Goal: Use online tool/utility: Utilize a website feature to perform a specific function

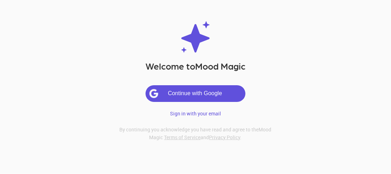
click at [197, 85] on button "Continue with Google" at bounding box center [195, 93] width 99 height 16
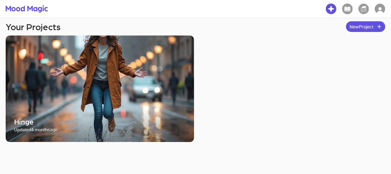
click at [383, 11] on img "button" at bounding box center [380, 9] width 11 height 11
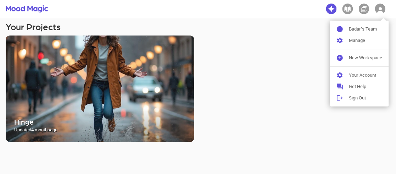
click at [302, 46] on div at bounding box center [198, 87] width 396 height 174
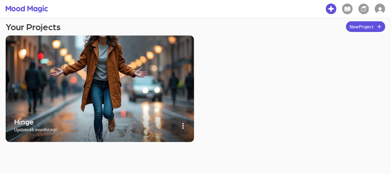
click at [127, 102] on img at bounding box center [100, 88] width 188 height 106
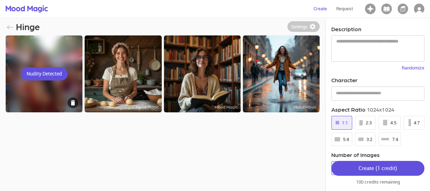
click at [49, 74] on div "Nudity Detected" at bounding box center [44, 73] width 77 height 77
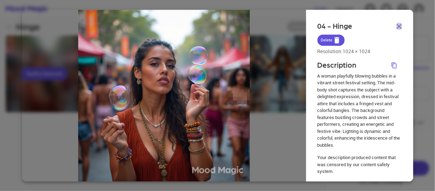
click at [395, 25] on img "button" at bounding box center [400, 26] width 6 height 5
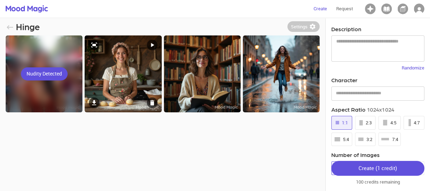
click at [129, 79] on img at bounding box center [123, 73] width 77 height 77
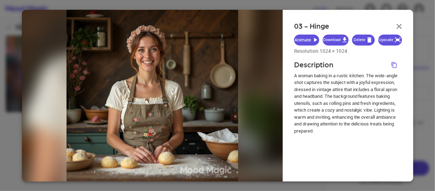
click at [343, 39] on icon "button" at bounding box center [344, 39] width 7 height 7
click at [317, 88] on p "A woman baking in a rustic kitchen. The wide-angle shot captures the subject wi…" at bounding box center [348, 103] width 108 height 62
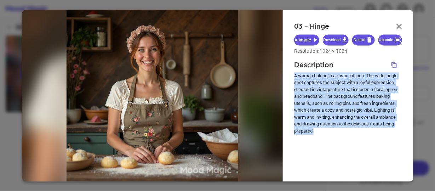
click at [317, 88] on p "A woman baking in a rustic kitchen. The wide-angle shot captures the subject wi…" at bounding box center [348, 103] width 108 height 62
click at [394, 67] on icon "Copy description" at bounding box center [394, 65] width 6 height 6
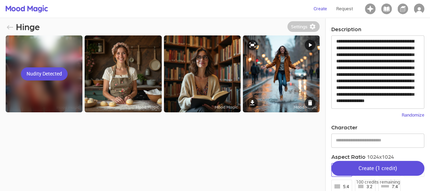
click at [259, 69] on img at bounding box center [281, 73] width 77 height 77
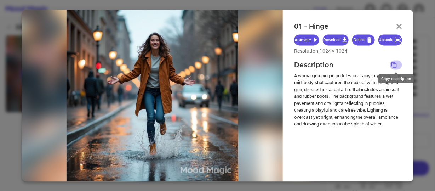
click at [395, 64] on icon "Copy description" at bounding box center [394, 65] width 6 height 6
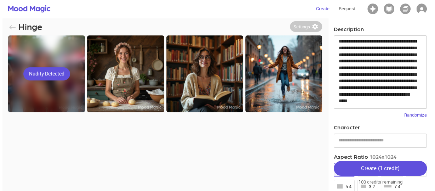
scroll to position [19, 0]
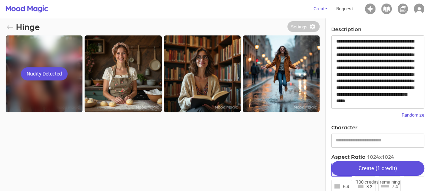
drag, startPoint x: 245, startPoint y: 148, endPoint x: 254, endPoint y: 143, distance: 9.7
click at [245, 148] on div "**********" at bounding box center [215, 113] width 419 height 191
click at [283, 78] on img at bounding box center [281, 73] width 77 height 77
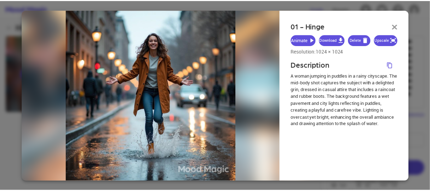
scroll to position [12, 0]
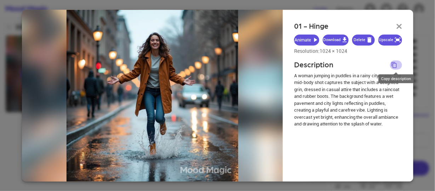
click at [394, 64] on icon "Copy description" at bounding box center [394, 65] width 6 height 6
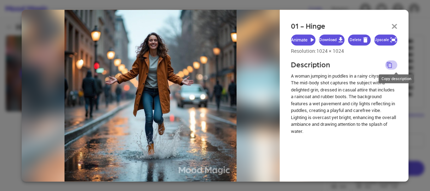
scroll to position [19, 0]
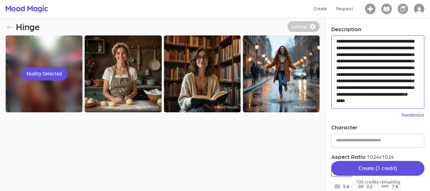
click at [370, 65] on textarea "**********" at bounding box center [376, 71] width 78 height 67
paste textarea
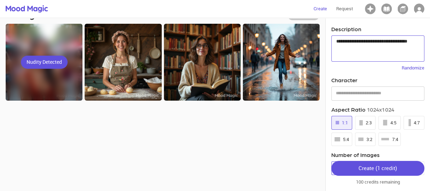
scroll to position [17, 0]
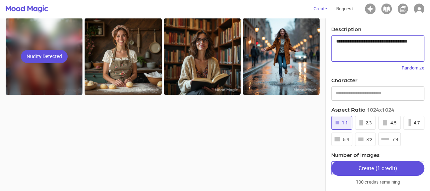
click at [388, 139] on div "7:4" at bounding box center [389, 139] width 17 height 8
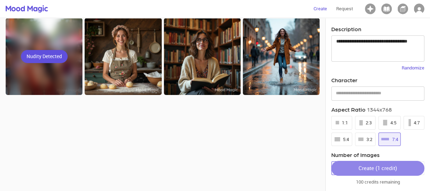
click at [366, 168] on div "Create ( 1 credit )" at bounding box center [378, 167] width 39 height 9
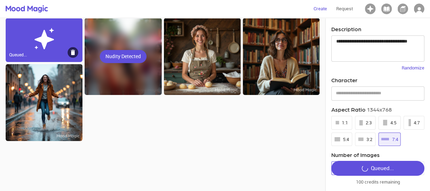
type textarea "**********"
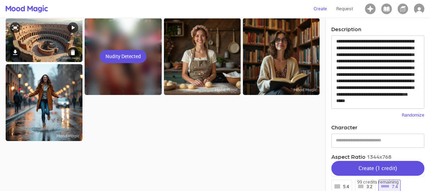
click at [41, 45] on img at bounding box center [44, 40] width 77 height 44
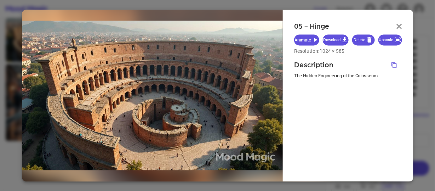
click at [395, 71] on div at bounding box center [217, 95] width 435 height 191
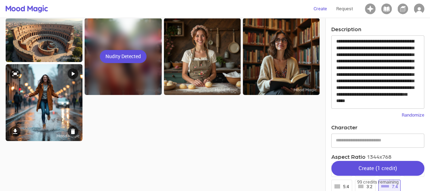
click at [66, 115] on img at bounding box center [44, 102] width 77 height 77
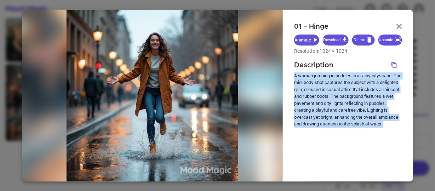
drag, startPoint x: 323, startPoint y: 130, endPoint x: 287, endPoint y: 78, distance: 63.7
click at [287, 78] on div "01 - Hinge Animate Download Delete Upscale Resolution: 1024 × 1024 Description …" at bounding box center [348, 96] width 131 height 172
copy p "A woman jumping in puddles in a rainy cityscape. The mid-body shot captures the…"
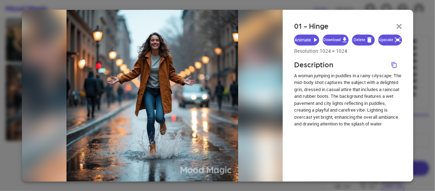
click at [395, 30] on div at bounding box center [217, 95] width 435 height 191
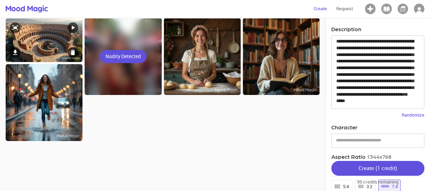
click at [53, 39] on img at bounding box center [44, 40] width 77 height 44
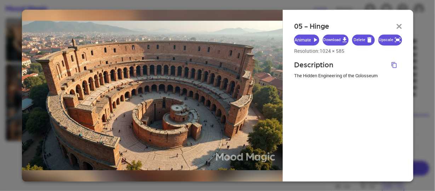
drag, startPoint x: 398, startPoint y: 26, endPoint x: 320, endPoint y: 37, distance: 79.4
click at [395, 26] on img "button" at bounding box center [400, 26] width 6 height 5
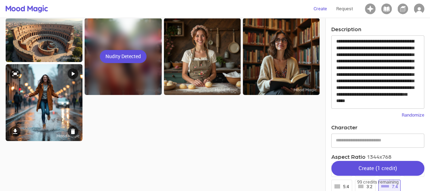
click at [46, 100] on img at bounding box center [44, 102] width 77 height 77
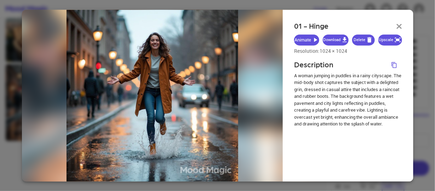
click at [395, 70] on div at bounding box center [217, 95] width 435 height 191
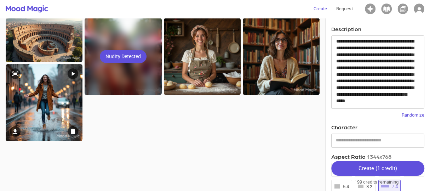
click at [75, 71] on icon at bounding box center [72, 73] width 7 height 7
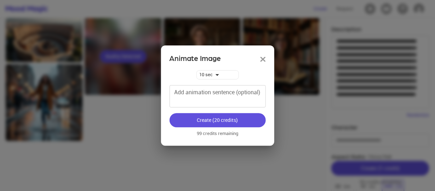
click at [217, 76] on select "* ** **" at bounding box center [218, 74] width 42 height 9
select select "*"
click at [197, 70] on select "* ** **" at bounding box center [218, 74] width 42 height 9
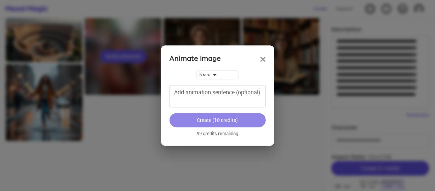
click at [209, 121] on button "Create (10 credits)" at bounding box center [218, 120] width 96 height 15
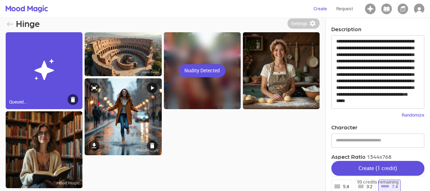
scroll to position [0, 0]
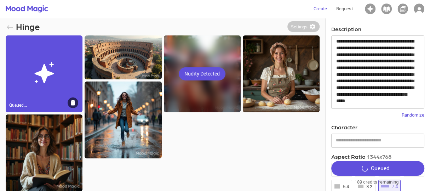
click at [49, 76] on img at bounding box center [44, 72] width 21 height 21
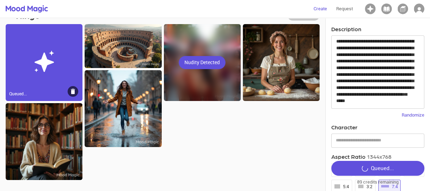
scroll to position [17, 0]
